Goal: Transaction & Acquisition: Subscribe to service/newsletter

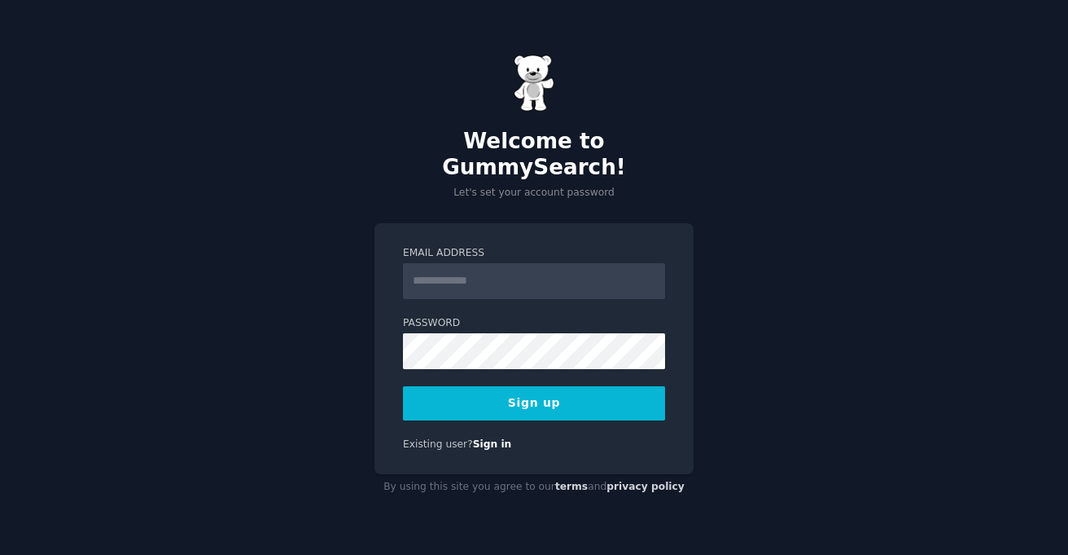
click at [436, 268] on input "Email Address" at bounding box center [534, 281] width 262 height 36
click at [565, 273] on input "Email Address" at bounding box center [534, 281] width 262 height 36
type input "**********"
click at [486, 386] on button "Sign up" at bounding box center [534, 403] width 262 height 34
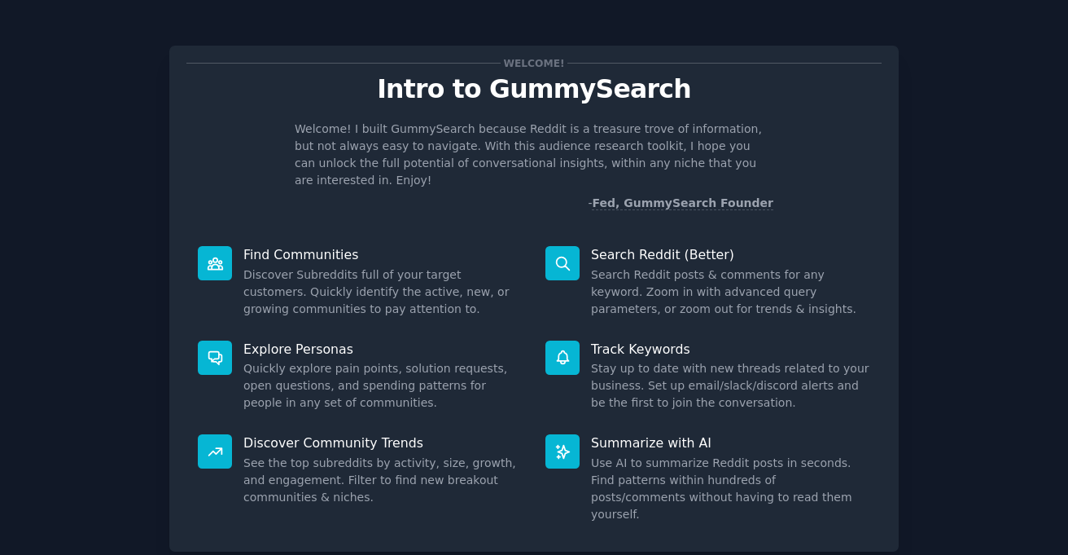
scroll to position [82, 0]
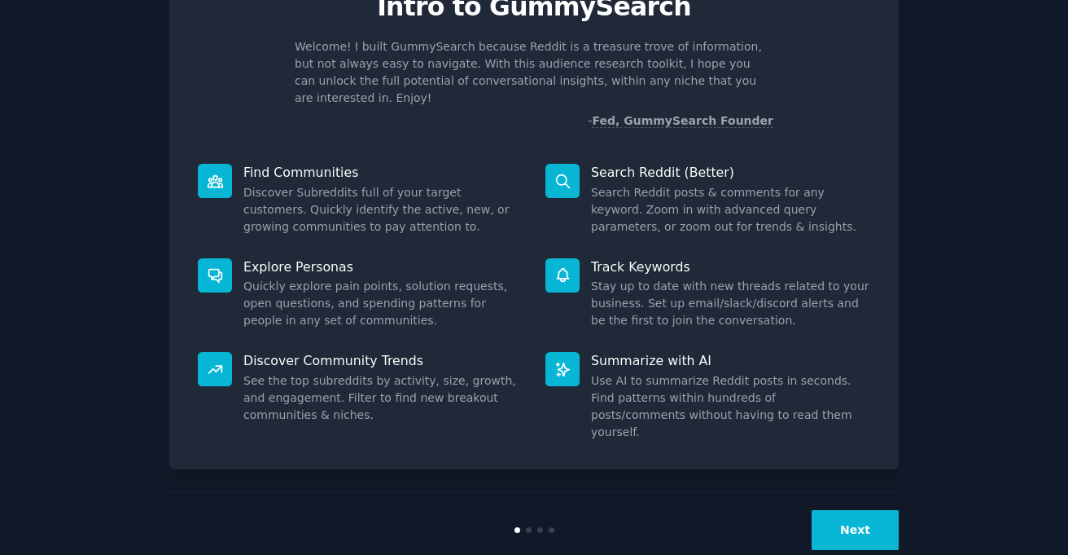
click at [875, 510] on button "Next" at bounding box center [855, 530] width 87 height 40
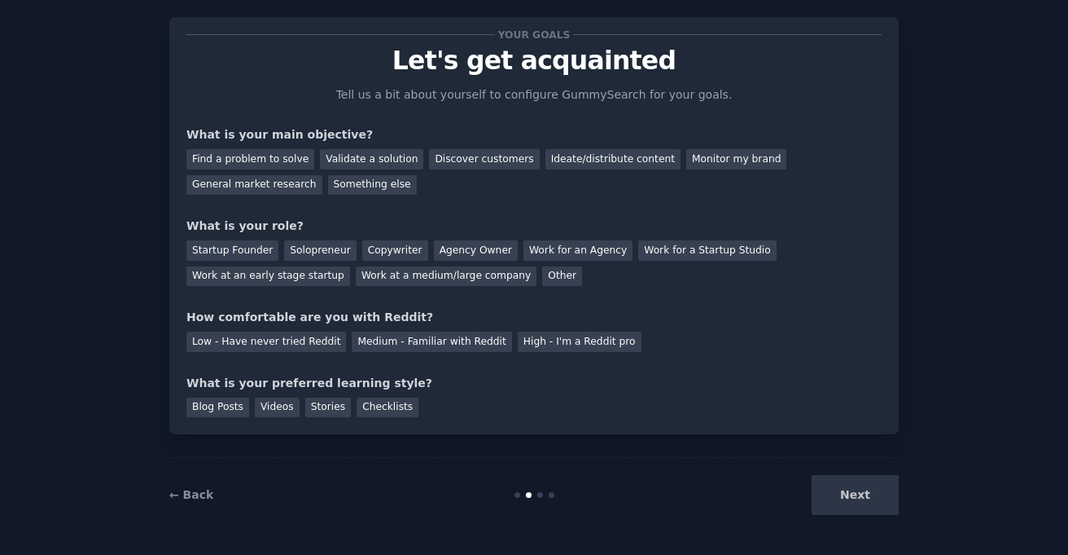
click at [862, 493] on div "Next" at bounding box center [777, 495] width 243 height 40
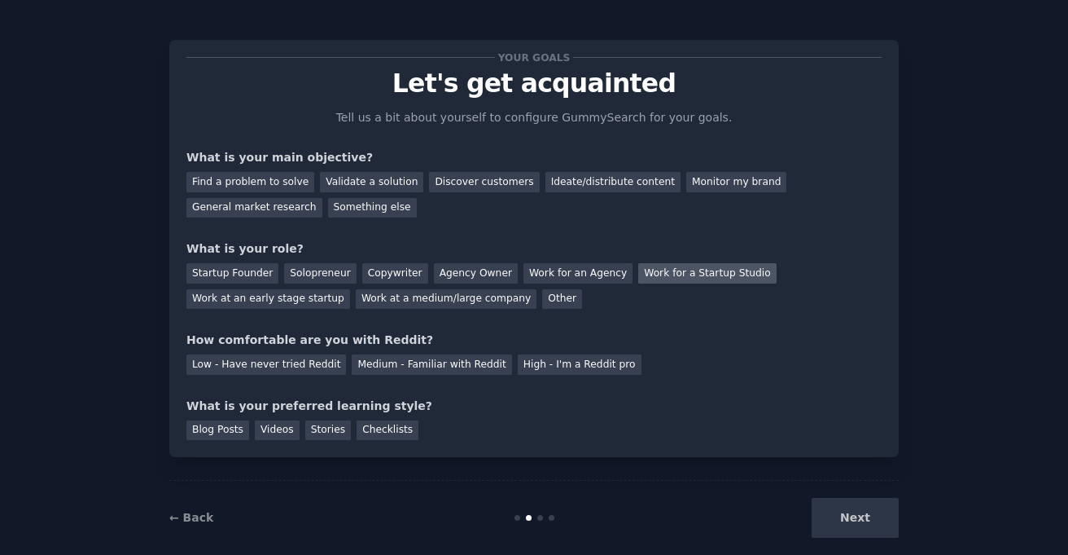
scroll to position [0, 0]
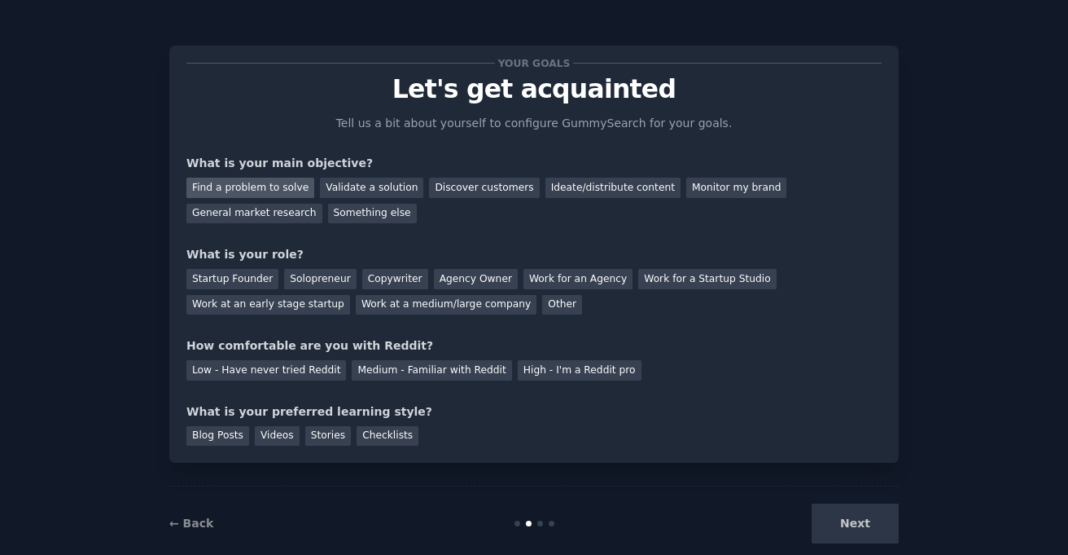
click at [277, 178] on div "Find a problem to solve" at bounding box center [250, 188] width 128 height 20
click at [512, 188] on div "Discover customers" at bounding box center [484, 188] width 110 height 20
click at [279, 188] on div "Find a problem to solve" at bounding box center [250, 188] width 128 height 20
click at [308, 271] on div "Solopreneur" at bounding box center [320, 279] width 72 height 20
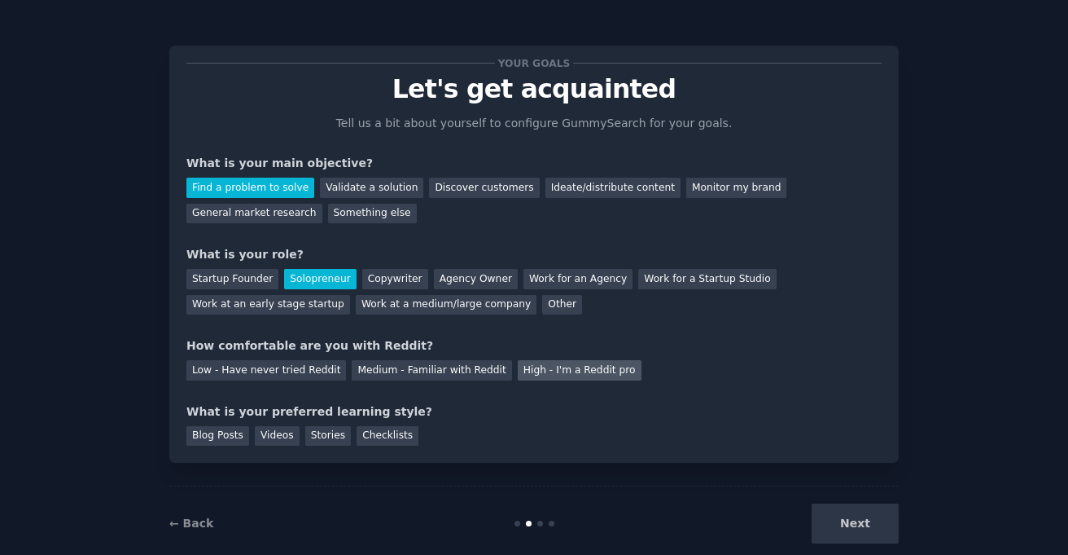
click at [518, 369] on div "High - I'm a Reddit pro" at bounding box center [580, 370] width 124 height 20
click at [340, 441] on div "Stories" at bounding box center [328, 436] width 46 height 20
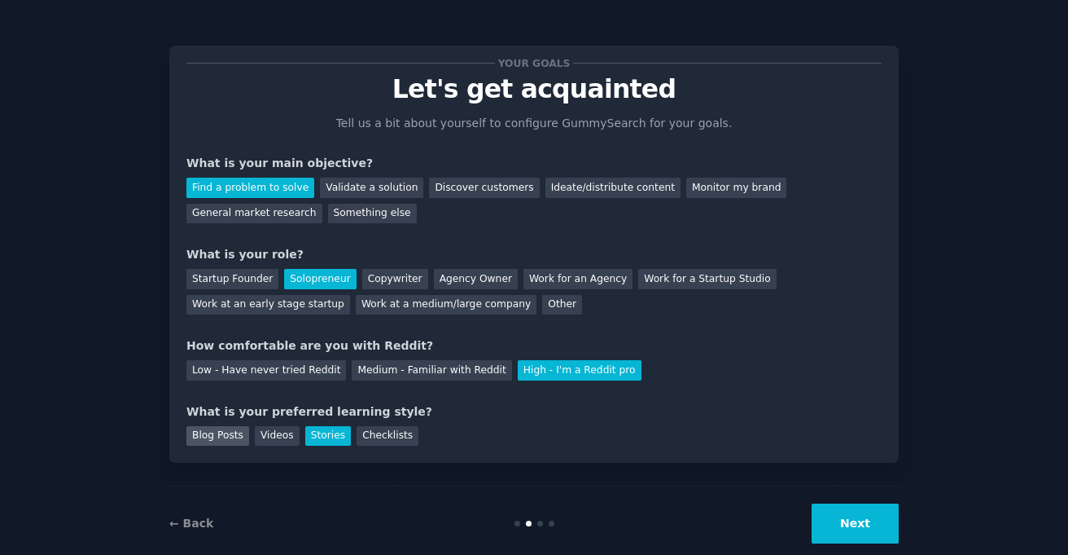
click at [200, 434] on div "Blog Posts" at bounding box center [217, 436] width 63 height 20
click at [870, 518] on button "Next" at bounding box center [855, 523] width 87 height 40
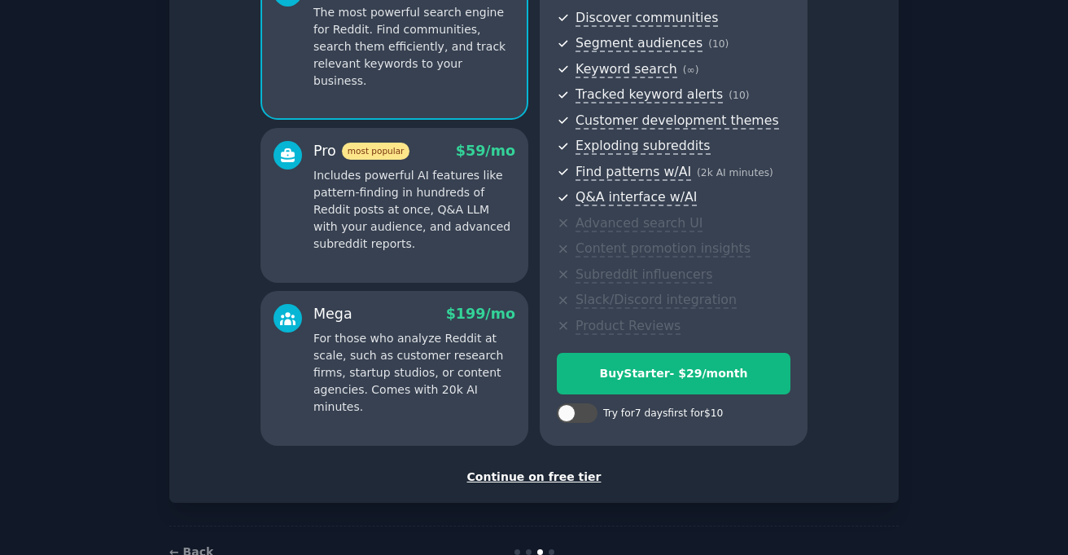
scroll to position [182, 0]
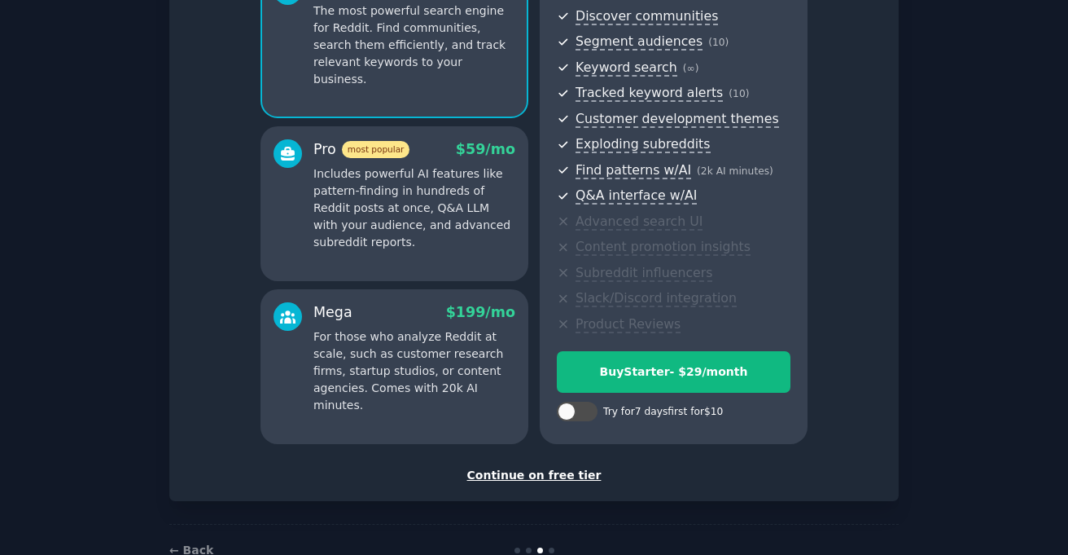
click at [545, 474] on div "Continue on free tier" at bounding box center [533, 475] width 695 height 17
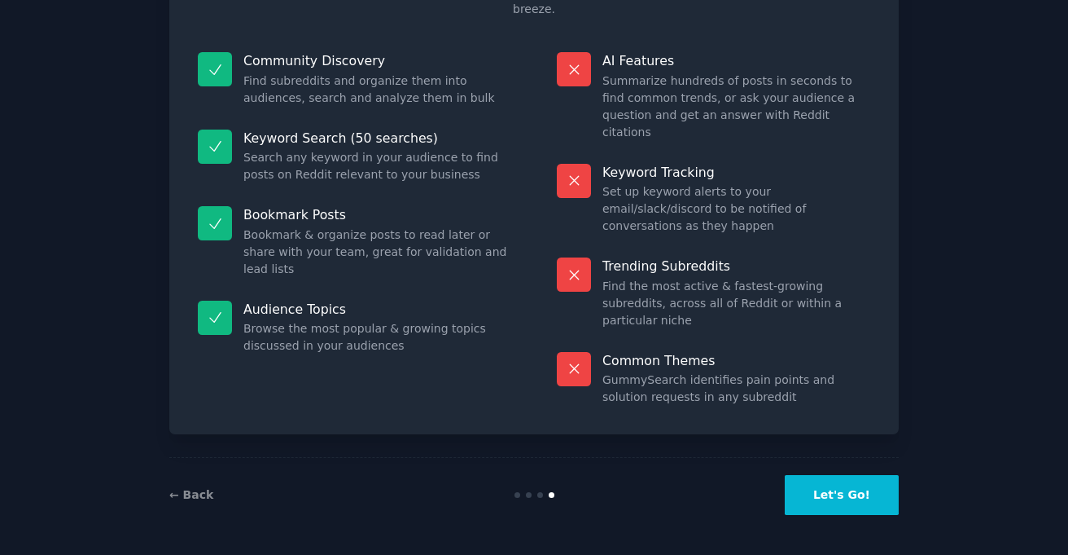
scroll to position [80, 0]
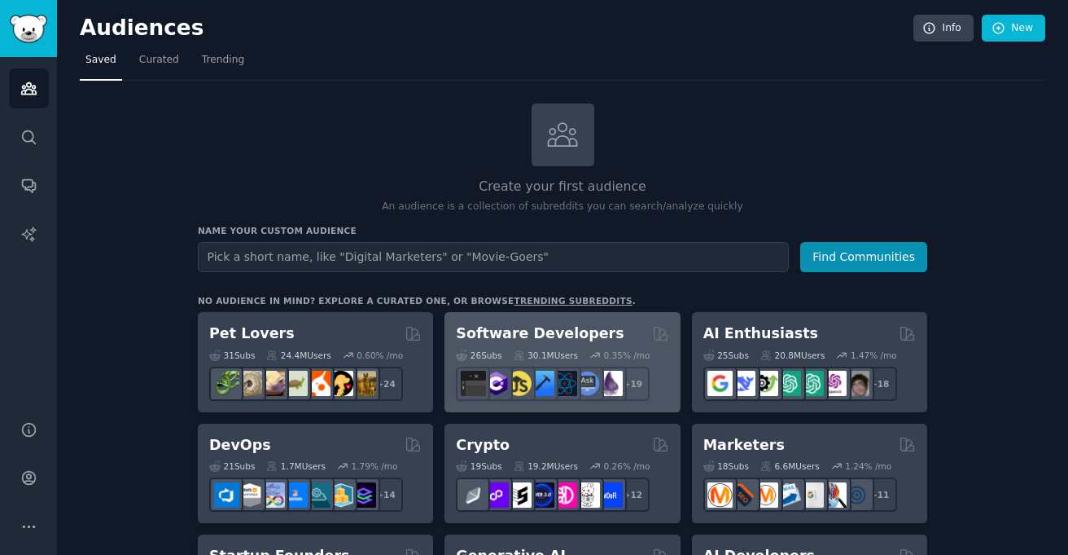
click at [627, 349] on div "0.35 % /mo" at bounding box center [627, 354] width 46 height 11
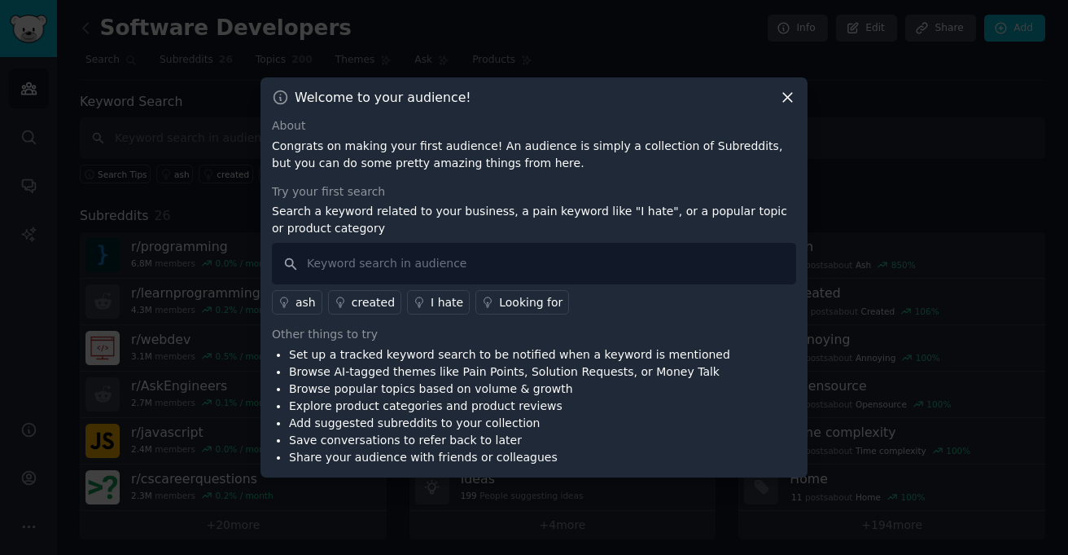
click at [785, 102] on icon at bounding box center [787, 97] width 17 height 17
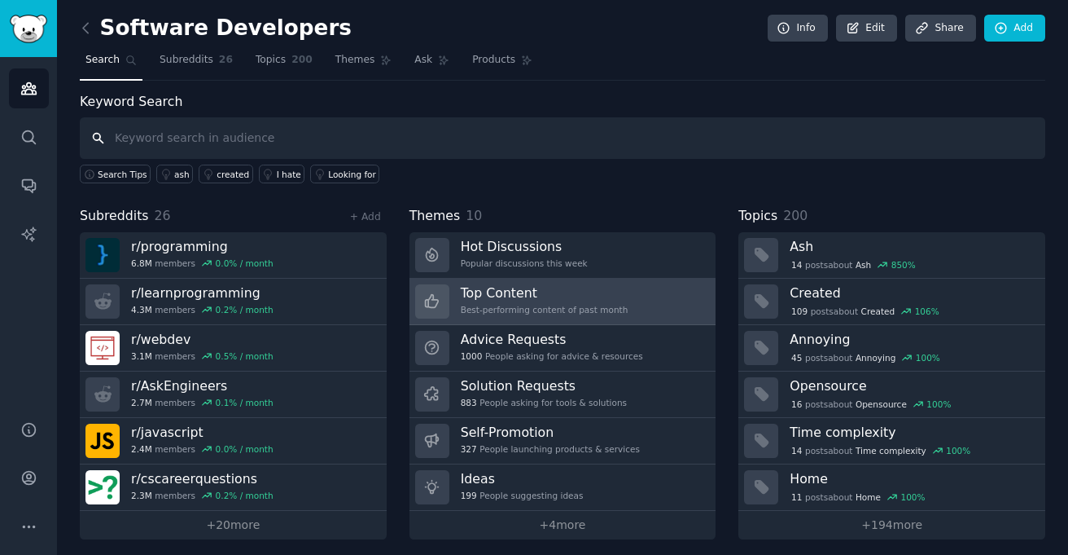
scroll to position [7, 0]
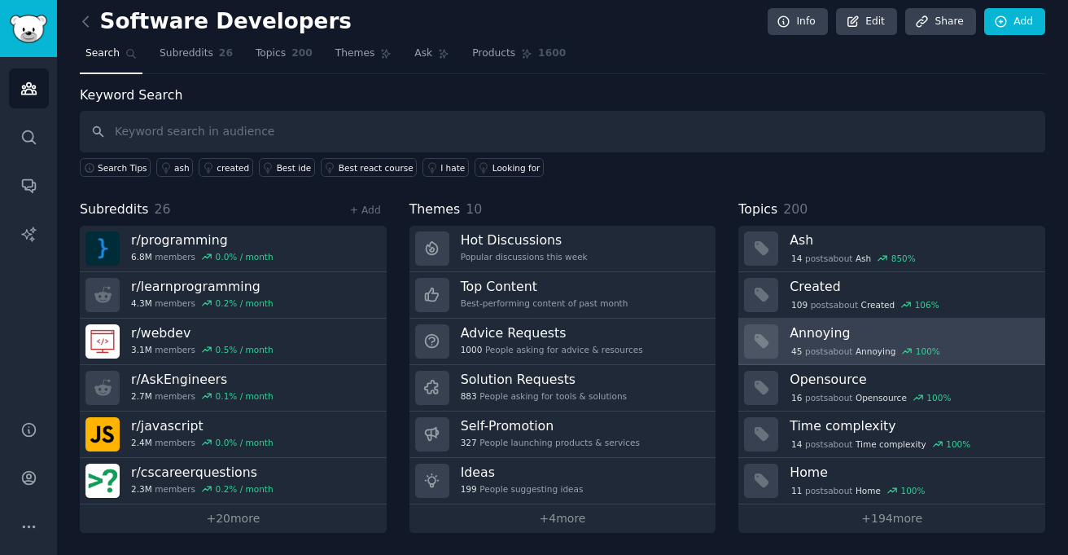
click at [825, 332] on h3 "Annoying" at bounding box center [912, 332] width 244 height 17
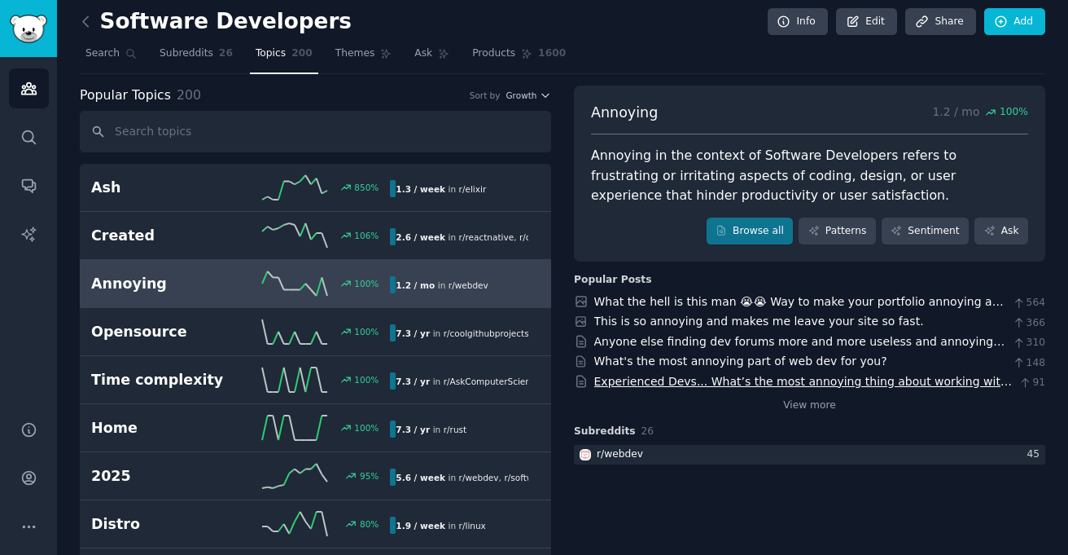
click at [679, 379] on link "Experienced Devs... What’s the most annoying thing about working with product T…" at bounding box center [803, 390] width 418 height 30
